Goal: Book appointment/travel/reservation

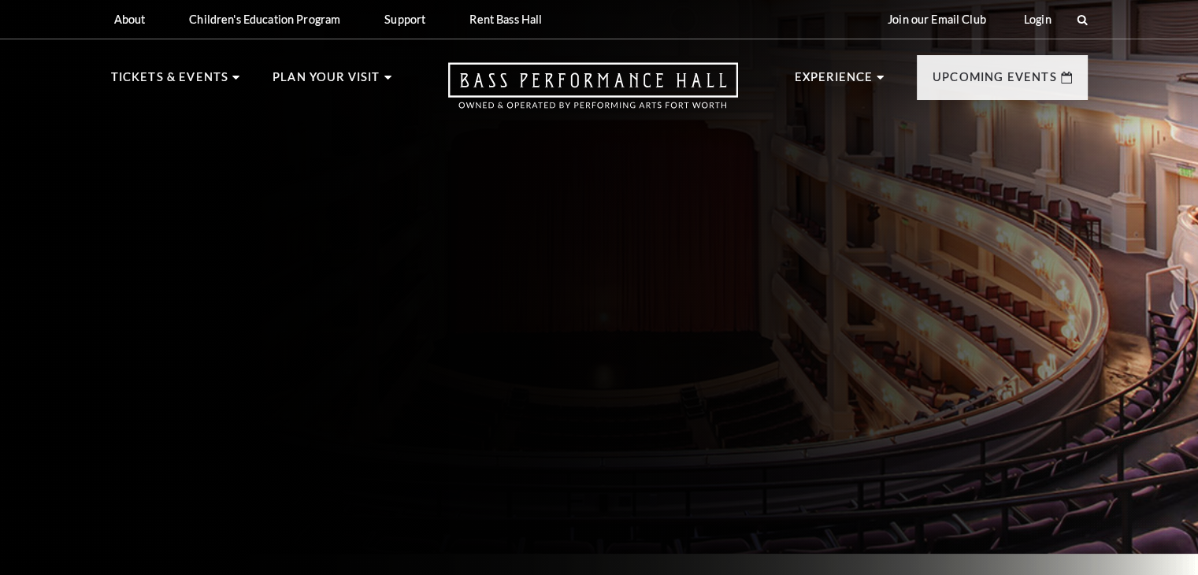
click at [1088, 20] on div "About Performing Arts Fort Worth Bass Performance Hall Maddox Muse Center Resid…" at bounding box center [599, 19] width 1009 height 39
click at [1079, 21] on icon at bounding box center [1083, 20] width 14 height 14
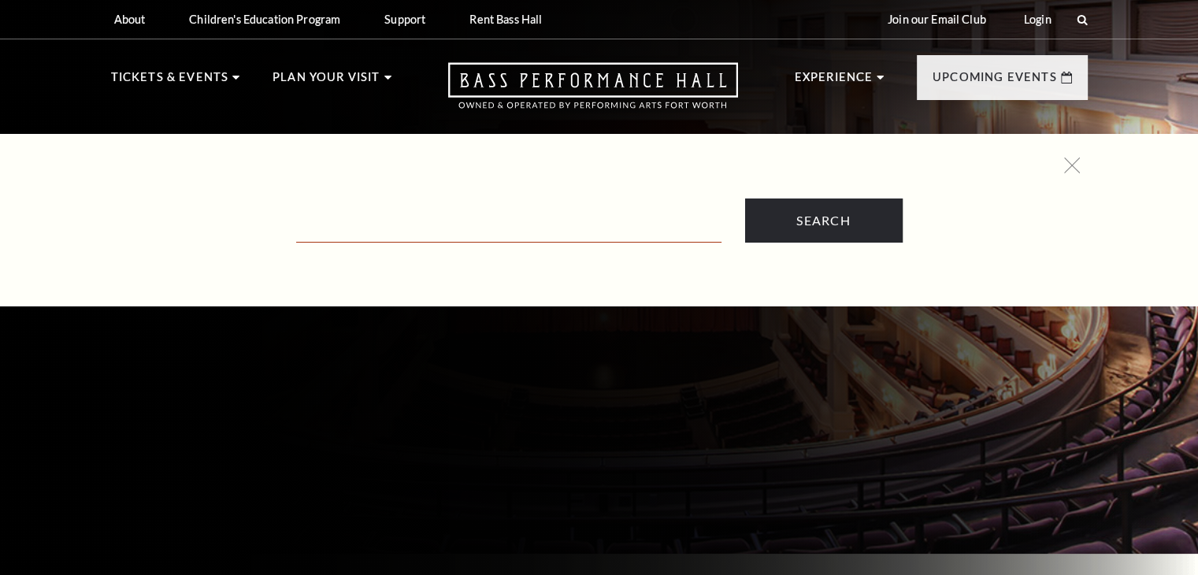
click at [330, 240] on input "text" at bounding box center [508, 226] width 425 height 32
paste input "[PERSON_NAME]"
type input "[PERSON_NAME]"
click at [745, 199] on input "Search" at bounding box center [824, 221] width 158 height 44
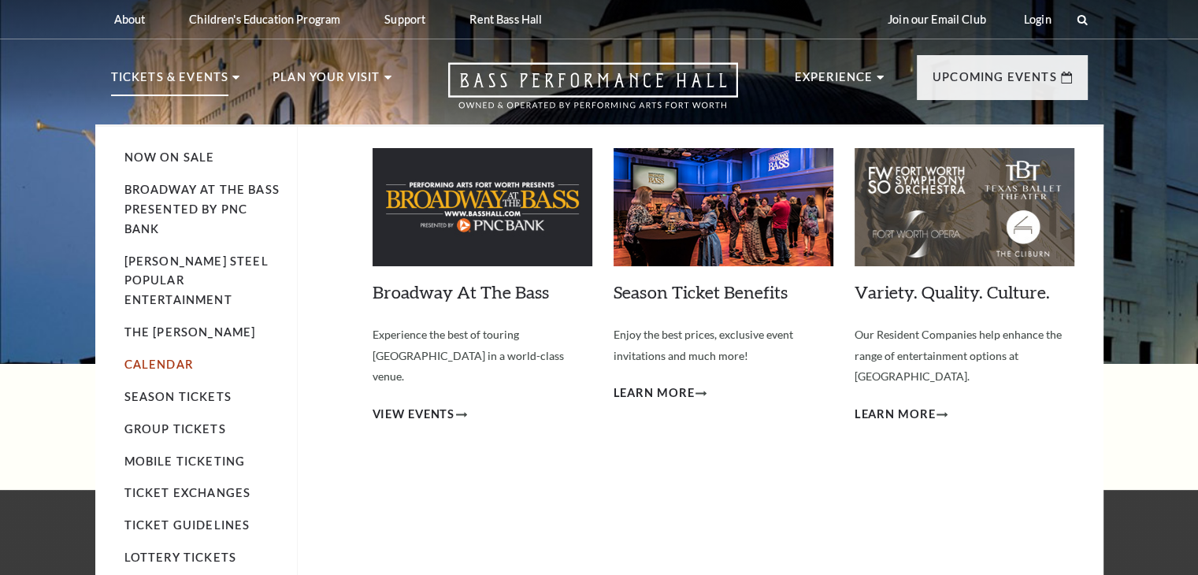
click at [170, 358] on link "Calendar" at bounding box center [158, 364] width 69 height 13
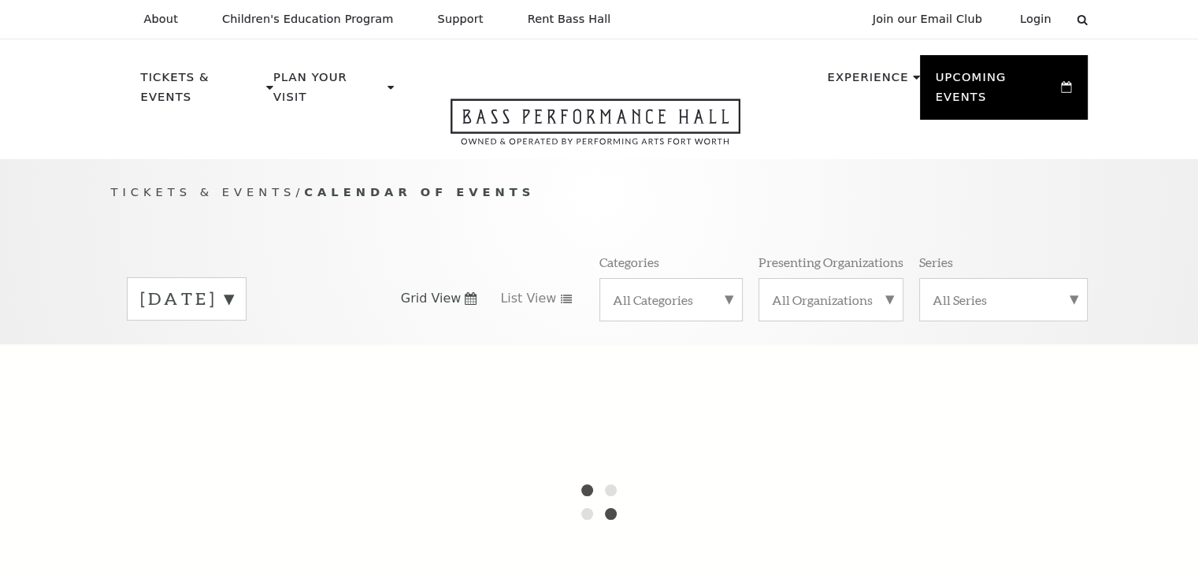
click at [233, 287] on label "[DATE]" at bounding box center [186, 299] width 93 height 24
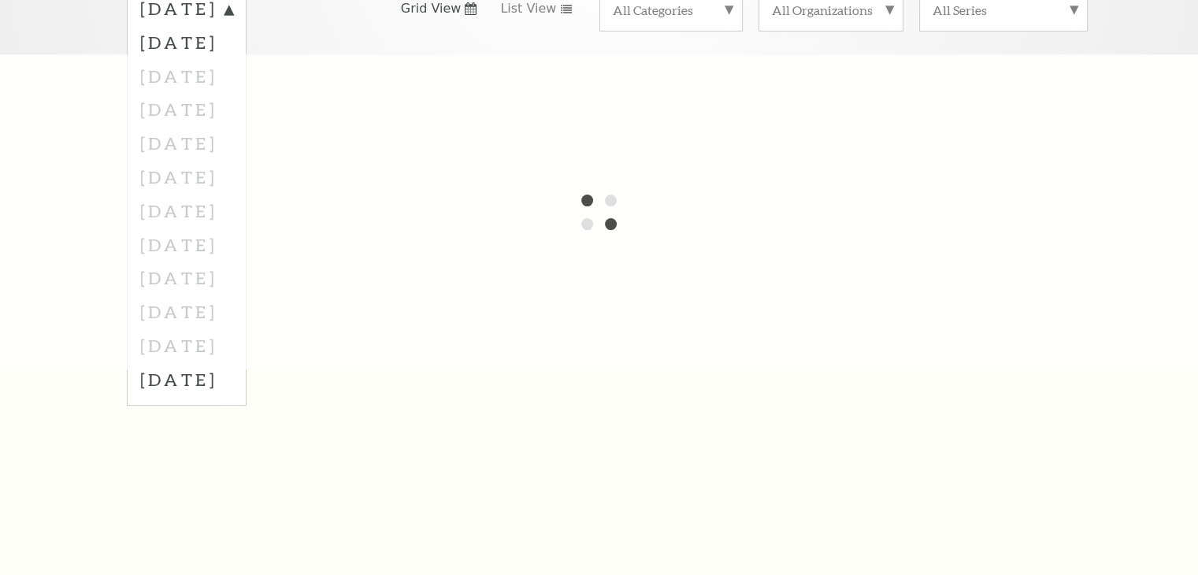
scroll to position [315, 0]
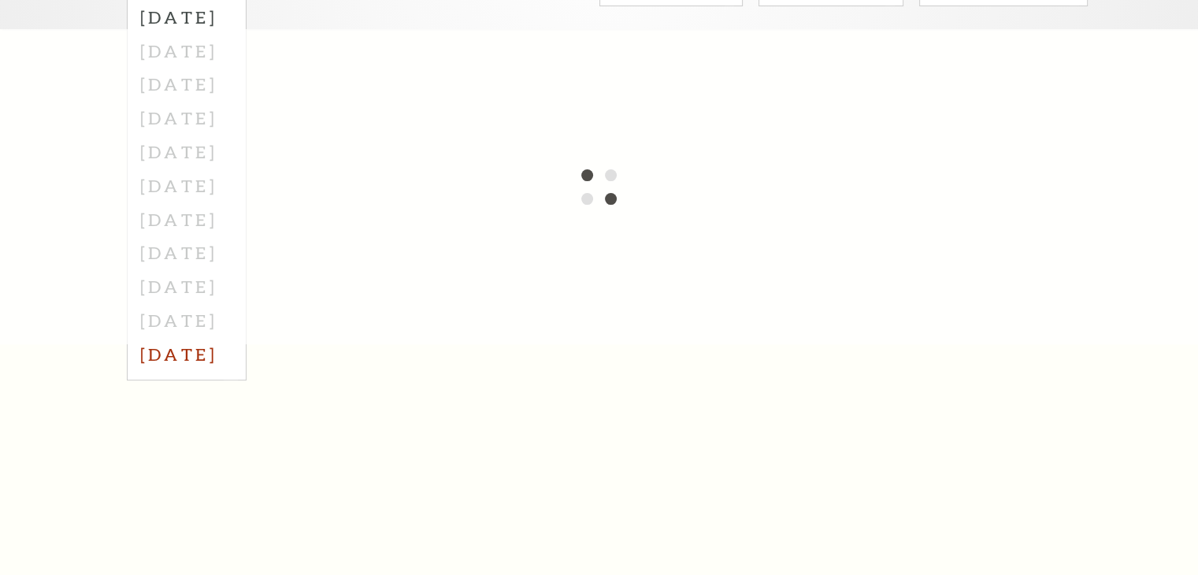
click at [199, 341] on label "[DATE]" at bounding box center [186, 354] width 93 height 34
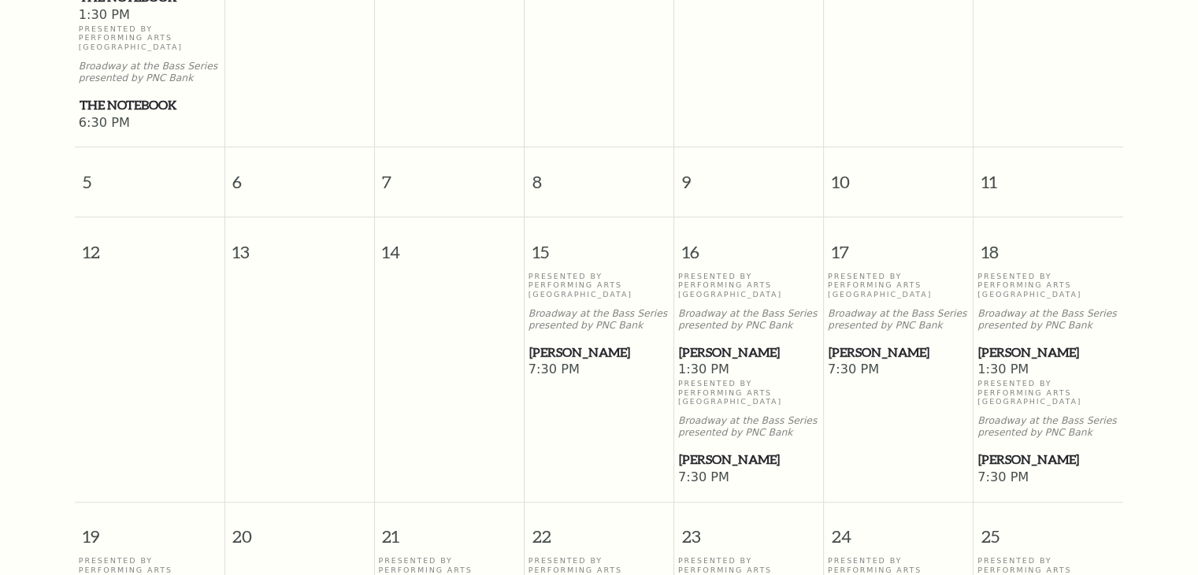
scroll to position [690, 0]
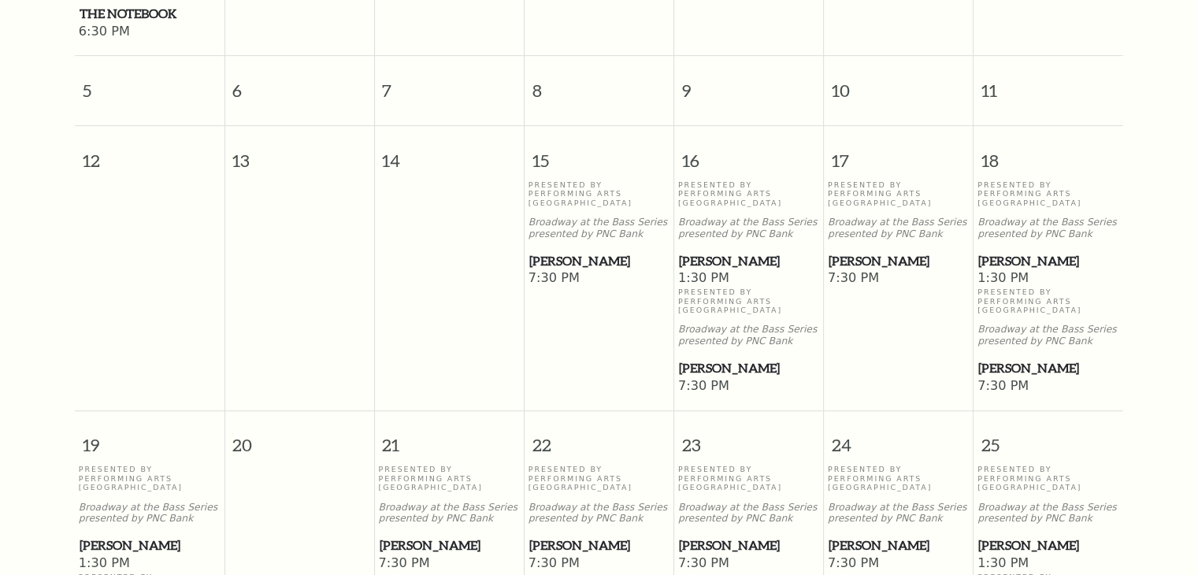
click at [1008, 251] on span "[PERSON_NAME]" at bounding box center [1049, 261] width 140 height 20
click at [1037, 255] on span "[PERSON_NAME]" at bounding box center [1049, 261] width 140 height 20
click at [1031, 251] on span "[PERSON_NAME]" at bounding box center [1049, 261] width 140 height 20
click at [1014, 251] on span "[PERSON_NAME]" at bounding box center [1049, 261] width 140 height 20
click at [1012, 251] on span "[PERSON_NAME]" at bounding box center [1049, 261] width 140 height 20
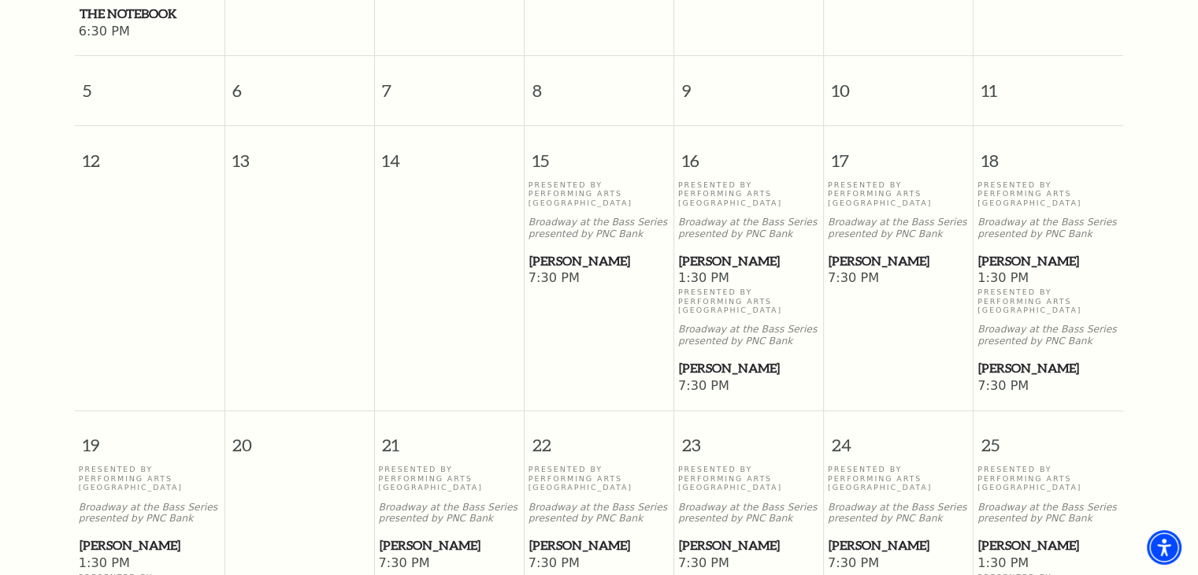
click at [989, 251] on span "[PERSON_NAME]" at bounding box center [1049, 261] width 140 height 20
